Goal: Register for event/course

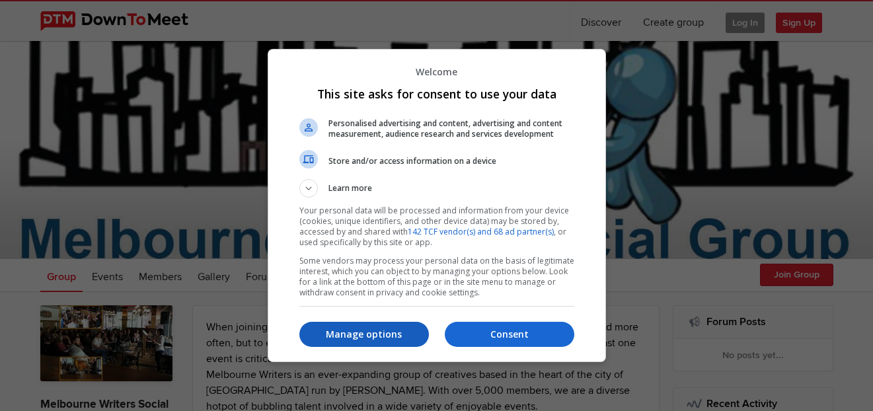
click at [400, 334] on p "Manage options" at bounding box center [364, 334] width 130 height 13
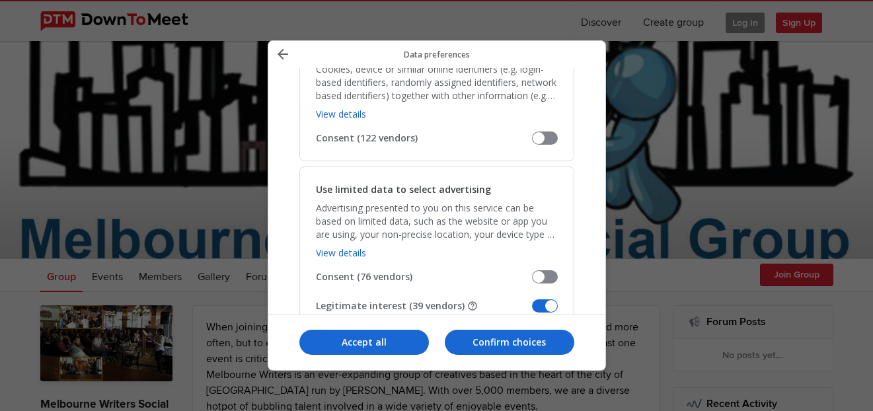
scroll to position [254, 0]
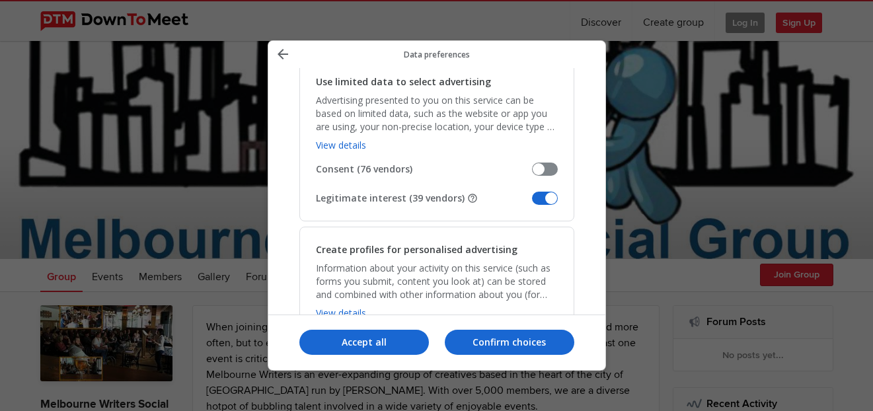
click at [549, 194] on span "Manage your data" at bounding box center [545, 198] width 26 height 13
click at [532, 203] on input "Legitimate interest (39 vendors)" at bounding box center [532, 203] width 0 height 0
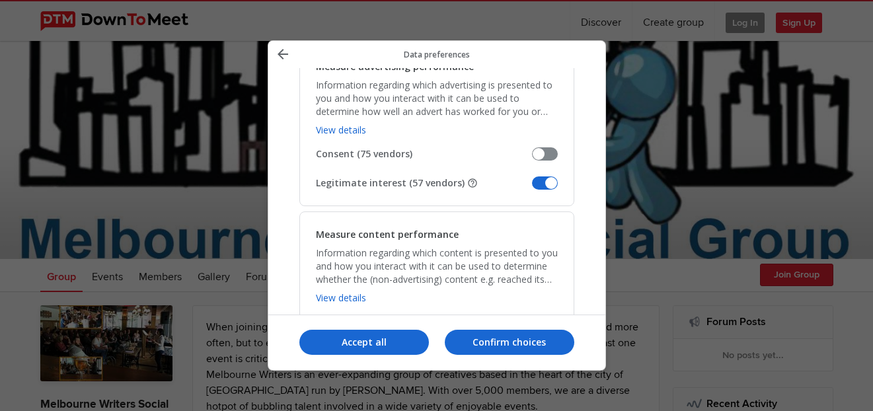
click at [547, 186] on span "Manage your data" at bounding box center [545, 182] width 26 height 13
click at [532, 188] on input "Legitimate interest (57 vendors)" at bounding box center [532, 188] width 0 height 0
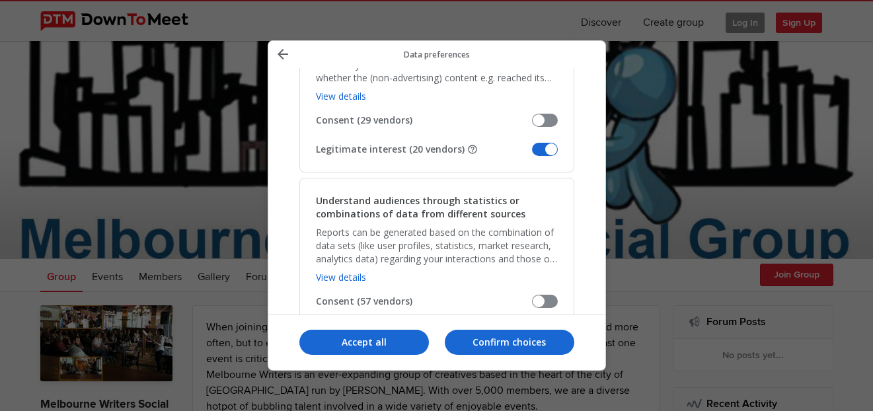
scroll to position [1196, 0]
click at [547, 145] on span "Manage your data" at bounding box center [545, 147] width 26 height 13
click at [532, 152] on input "Legitimate interest (20 vendors)" at bounding box center [532, 152] width 0 height 0
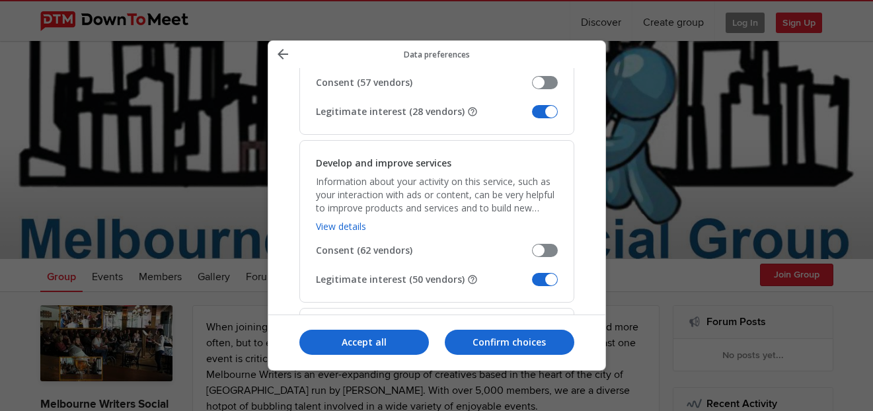
scroll to position [1416, 0]
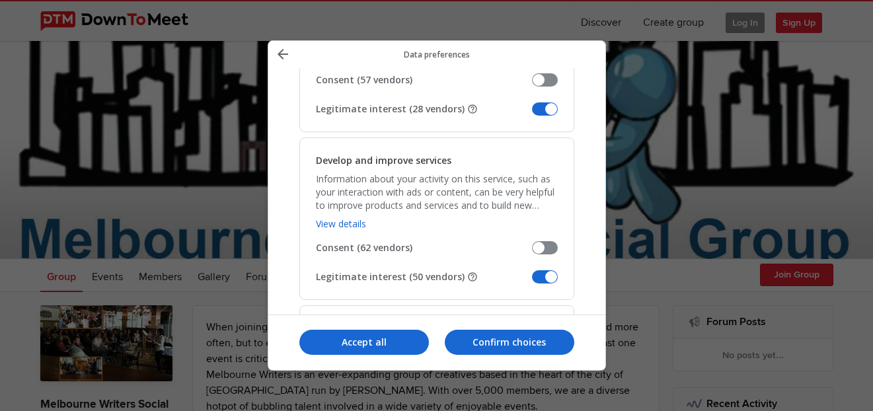
click at [547, 110] on span "Manage your data" at bounding box center [545, 108] width 26 height 13
click at [532, 114] on input "Legitimate interest (28 vendors)" at bounding box center [532, 114] width 0 height 0
click at [551, 276] on span "Manage your data" at bounding box center [545, 276] width 26 height 13
click at [532, 282] on input "Legitimate interest (50 vendors)" at bounding box center [532, 282] width 0 height 0
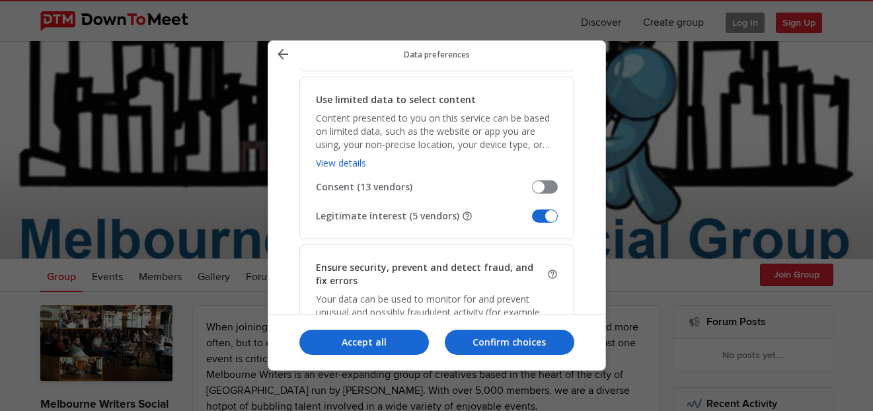
scroll to position [1646, 0]
click at [550, 213] on span "Manage your data" at bounding box center [545, 214] width 26 height 13
click at [532, 219] on input "Legitimate interest (5 vendors)" at bounding box center [532, 219] width 0 height 0
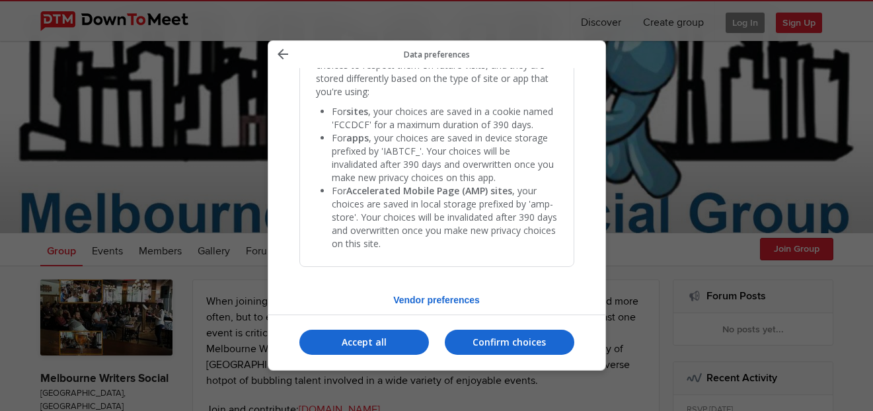
scroll to position [28, 0]
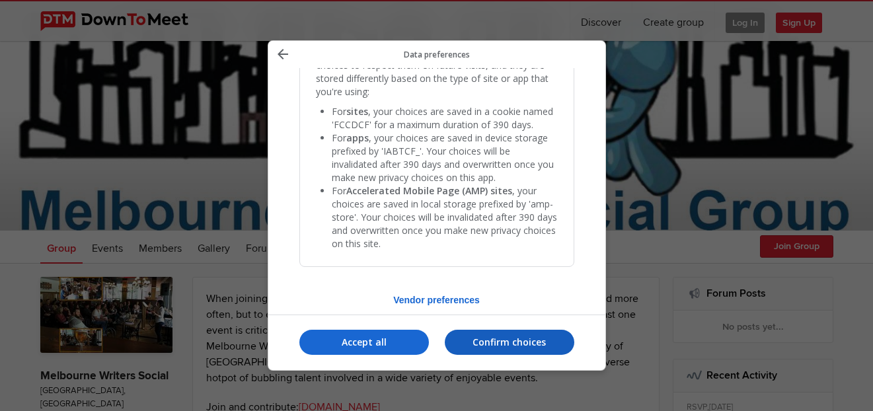
click at [548, 350] on button "Confirm choices" at bounding box center [510, 342] width 130 height 25
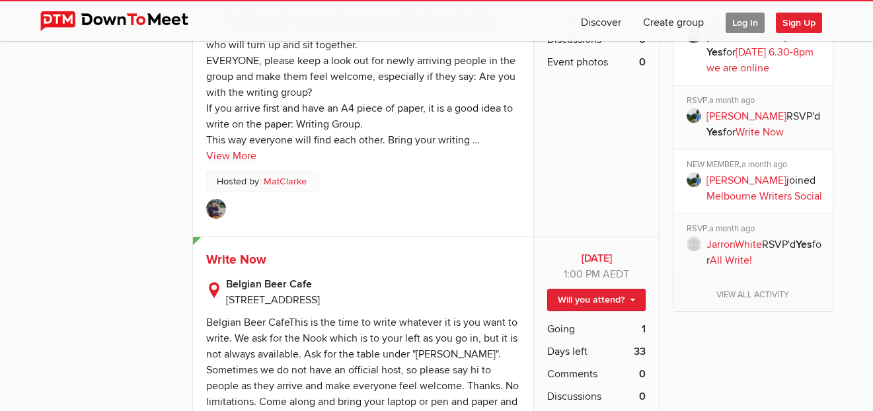
scroll to position [1560, 0]
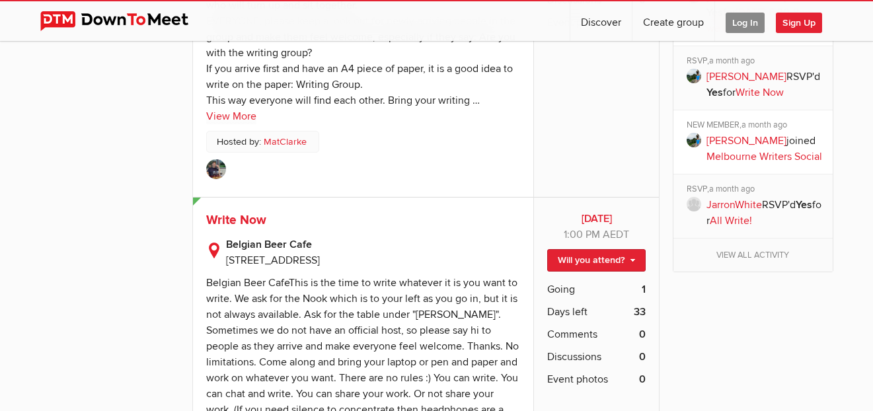
click at [231, 124] on div "[DATE] [DATE] 2:00 PM AEST Public event Anyone who has access to the group can …" at bounding box center [363, 19] width 341 height 356
click at [228, 108] on link "View More" at bounding box center [231, 116] width 50 height 16
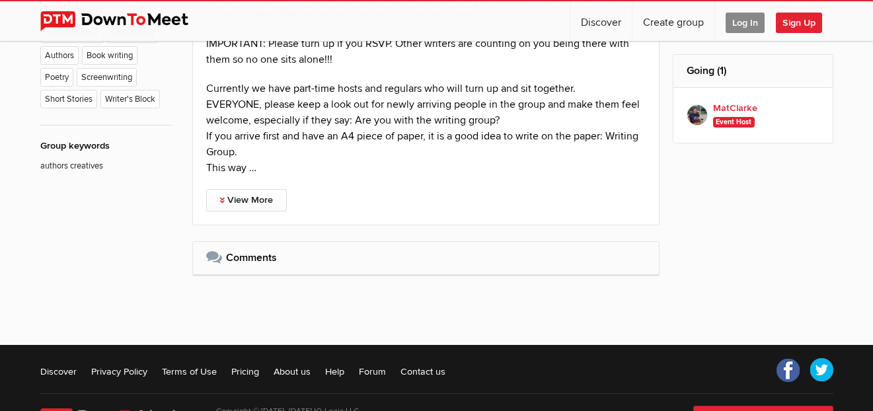
scroll to position [716, 0]
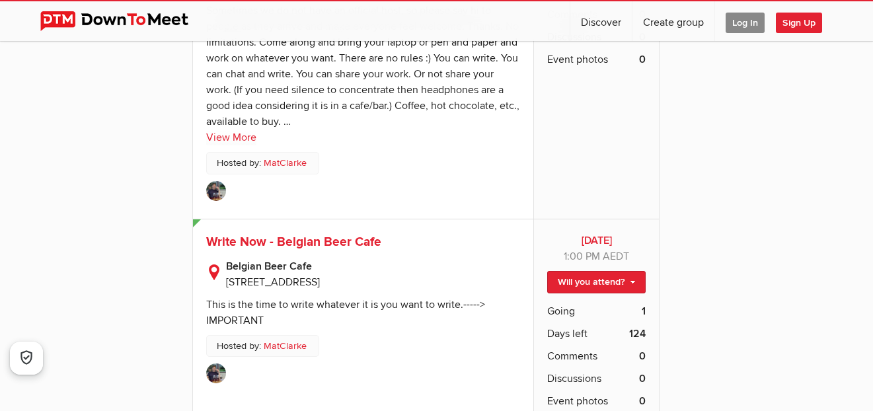
scroll to position [4730, 0]
